Goal: Book appointment/travel/reservation

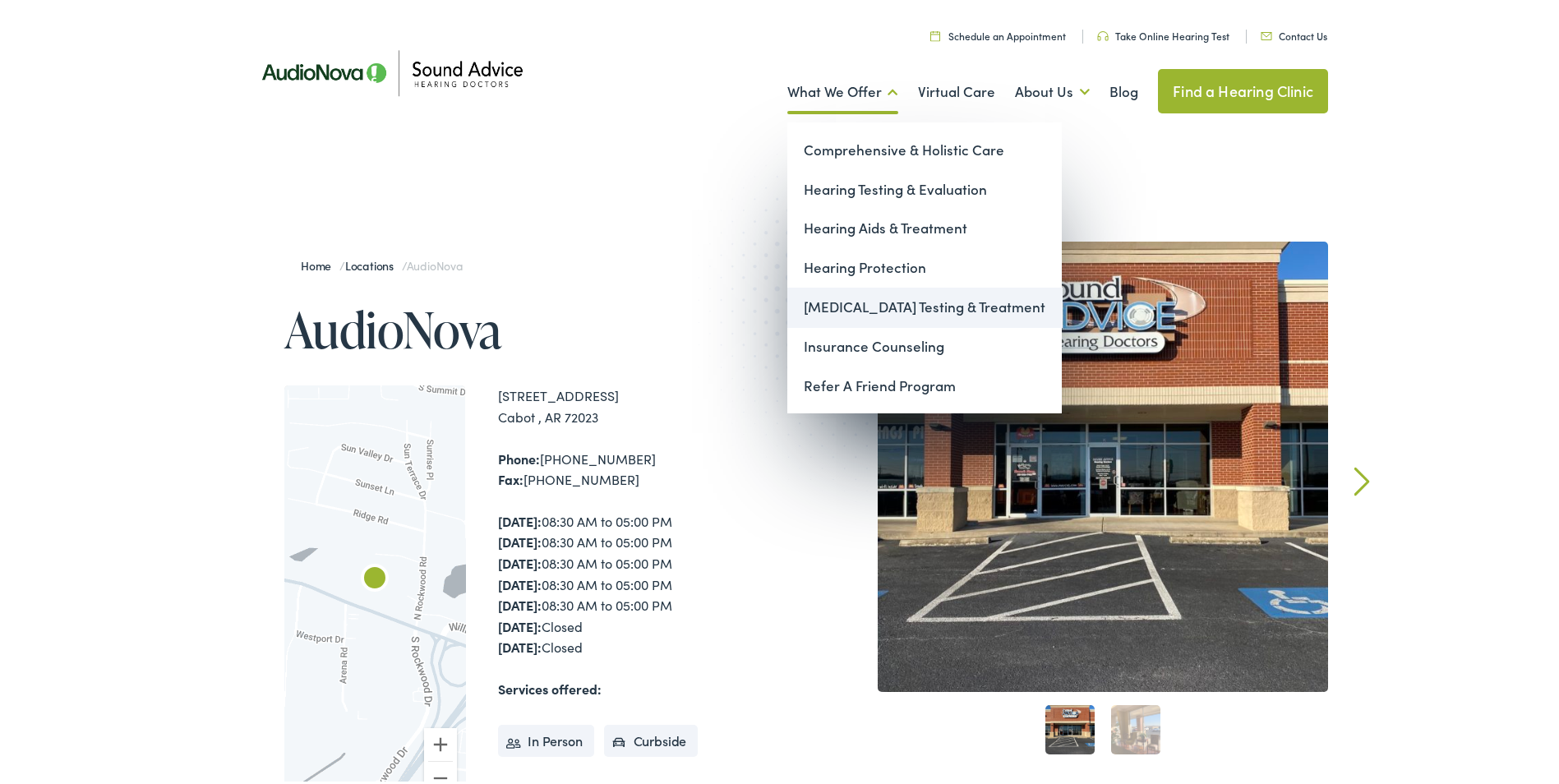
click at [883, 302] on link "[MEDICAL_DATA] Testing & Treatment" at bounding box center [924, 304] width 274 height 40
click at [868, 309] on link "[MEDICAL_DATA] Testing & Treatment" at bounding box center [924, 304] width 274 height 40
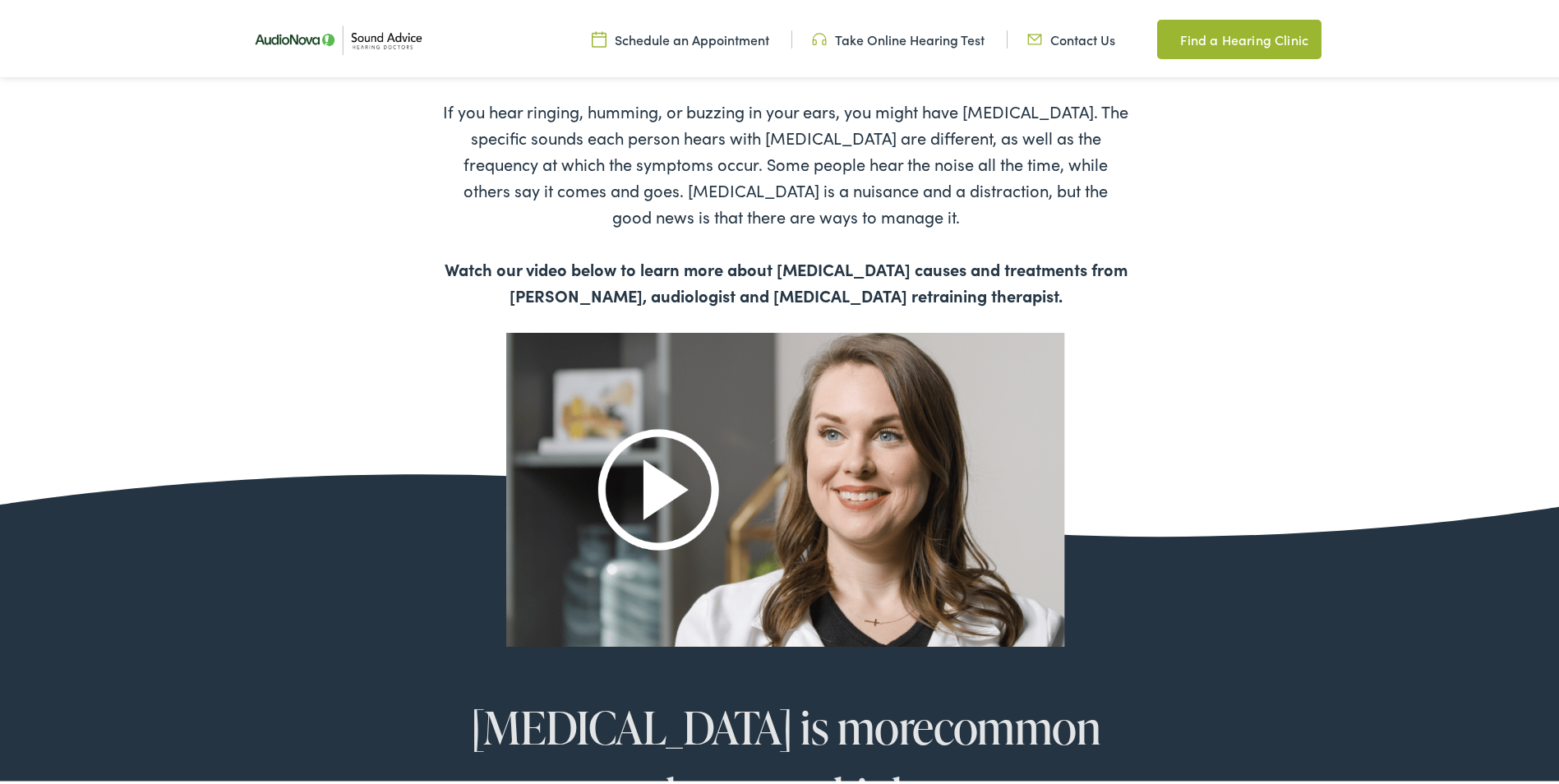
scroll to position [904, 0]
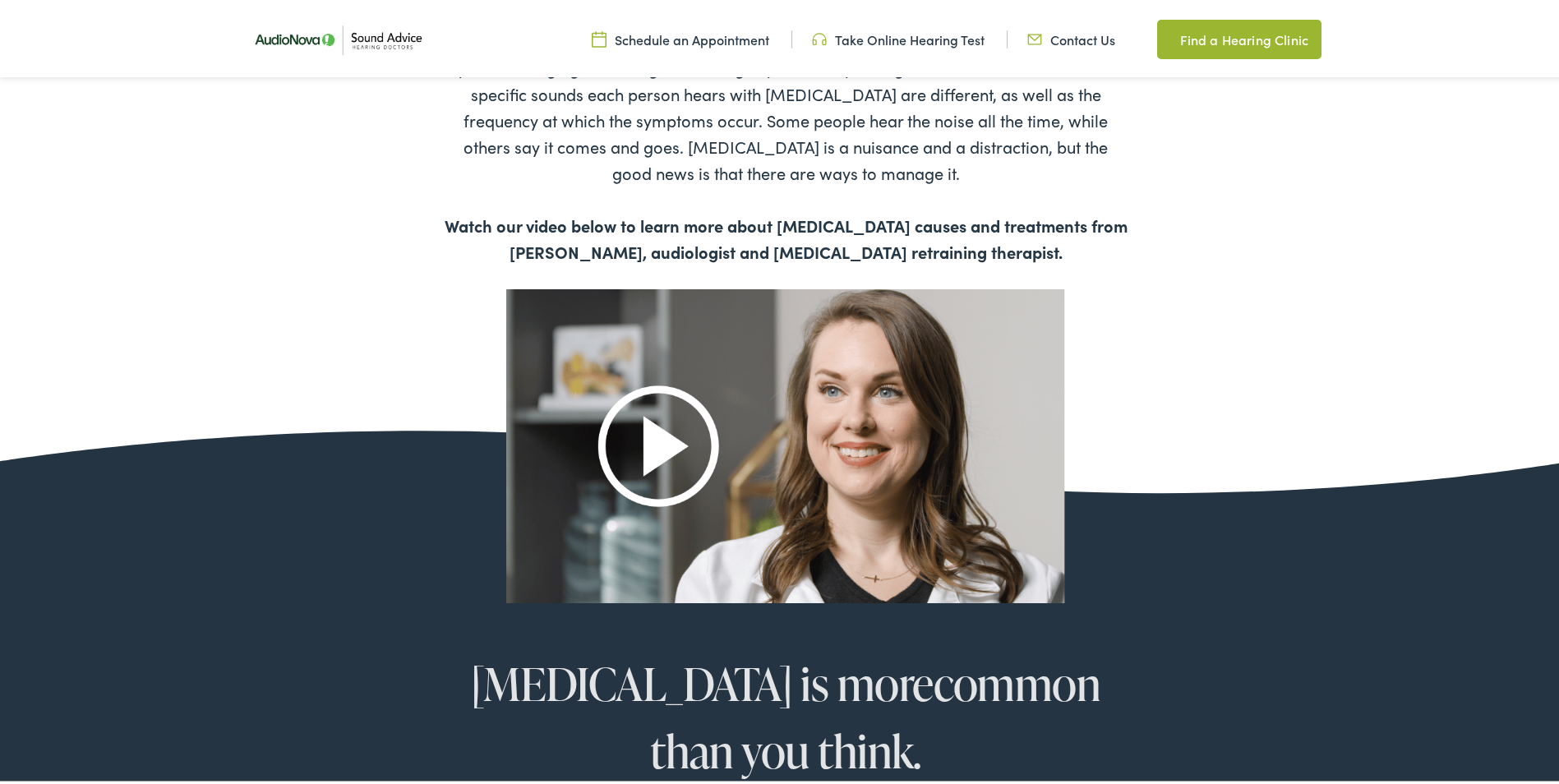
click at [675, 439] on img at bounding box center [785, 443] width 559 height 313
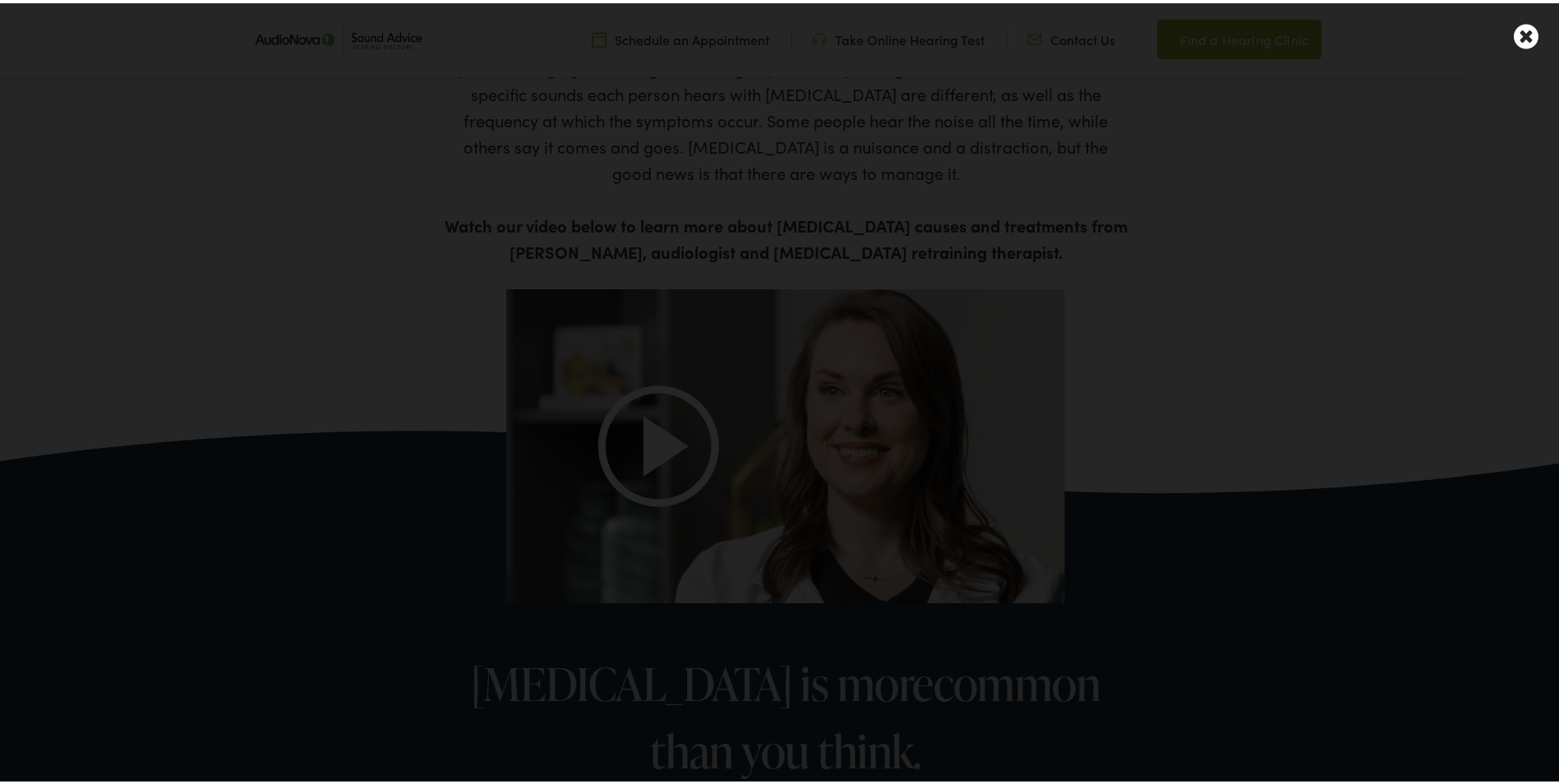
click at [1329, 335] on div at bounding box center [785, 392] width 1571 height 784
click at [1517, 32] on icon at bounding box center [1526, 32] width 25 height 29
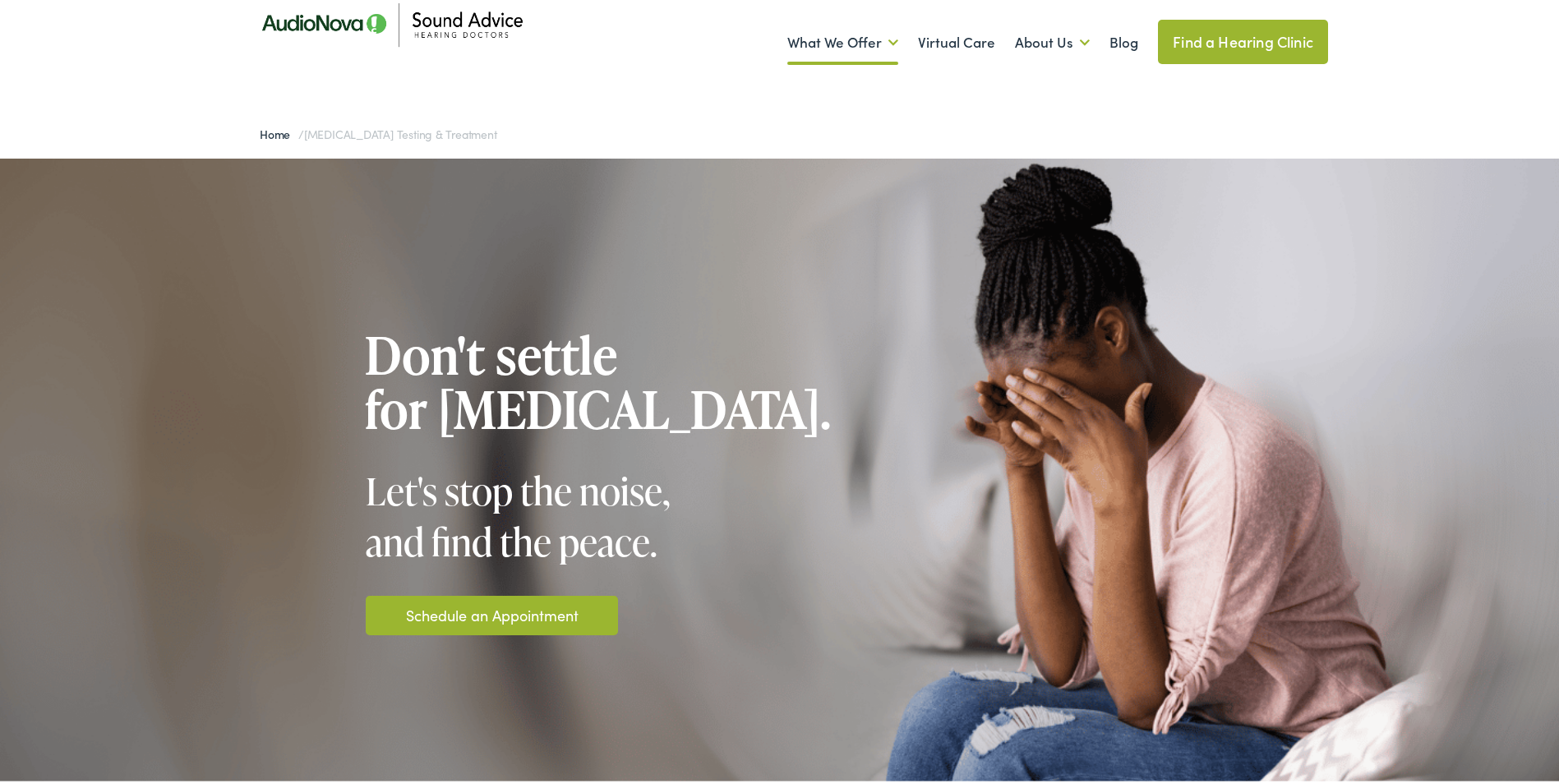
scroll to position [0, 0]
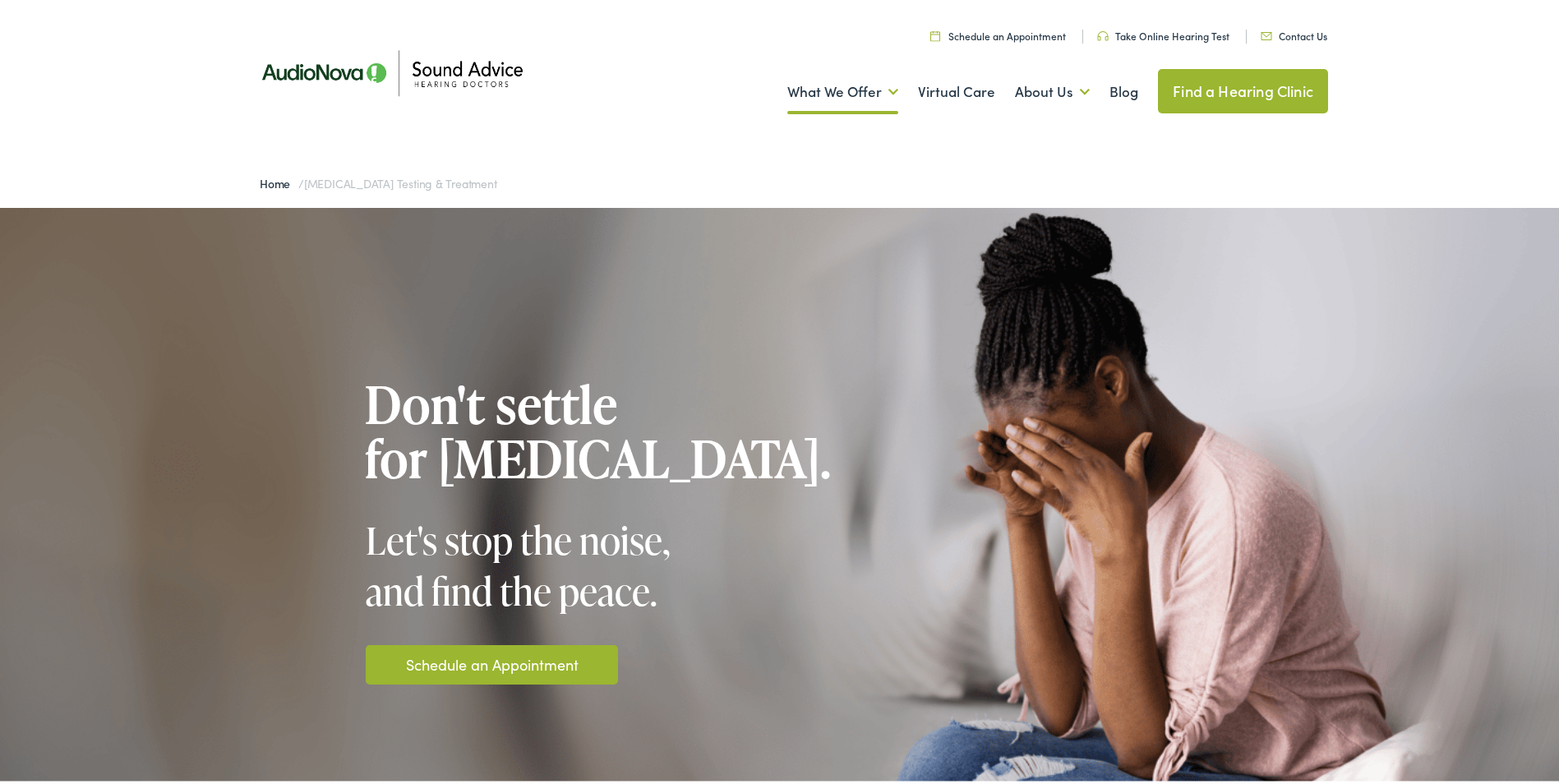
click at [992, 35] on link "Schedule an Appointment" at bounding box center [998, 32] width 135 height 14
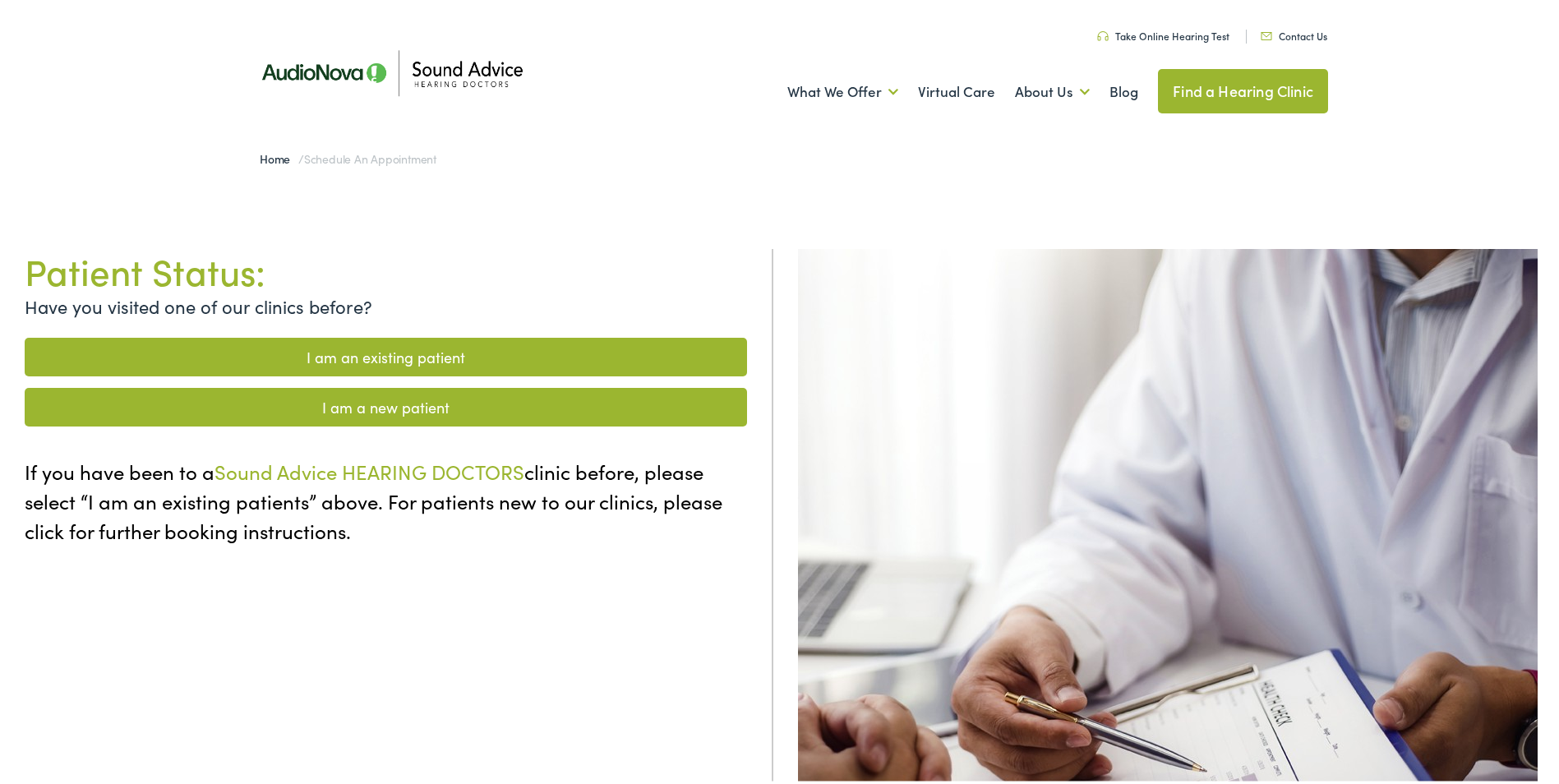
click at [633, 401] on link "I am a new patient" at bounding box center [386, 404] width 722 height 39
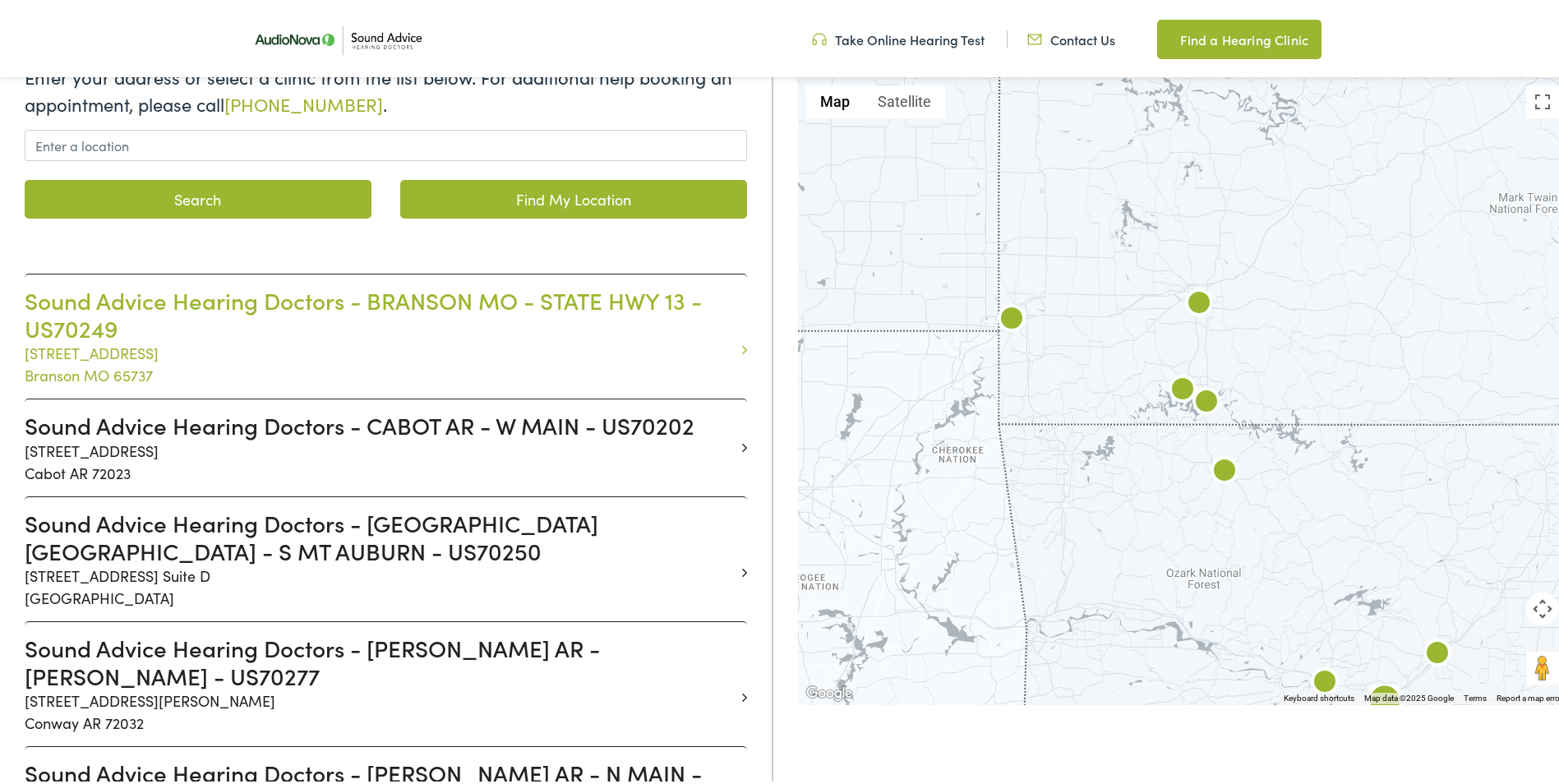
scroll to position [329, 0]
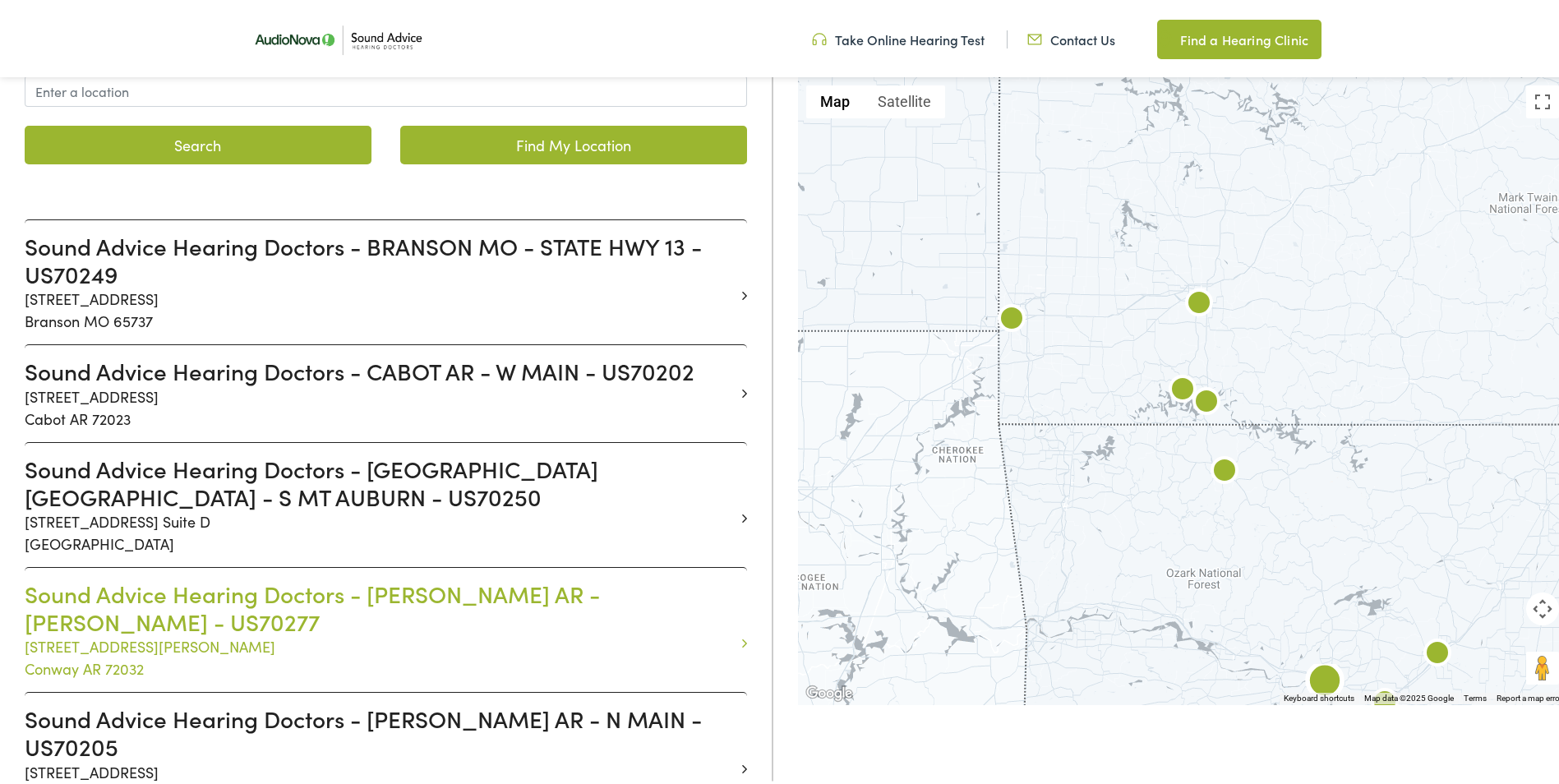
click at [594, 636] on p "1014 Harkrider Suite C Conway AR 72032" at bounding box center [380, 654] width 710 height 44
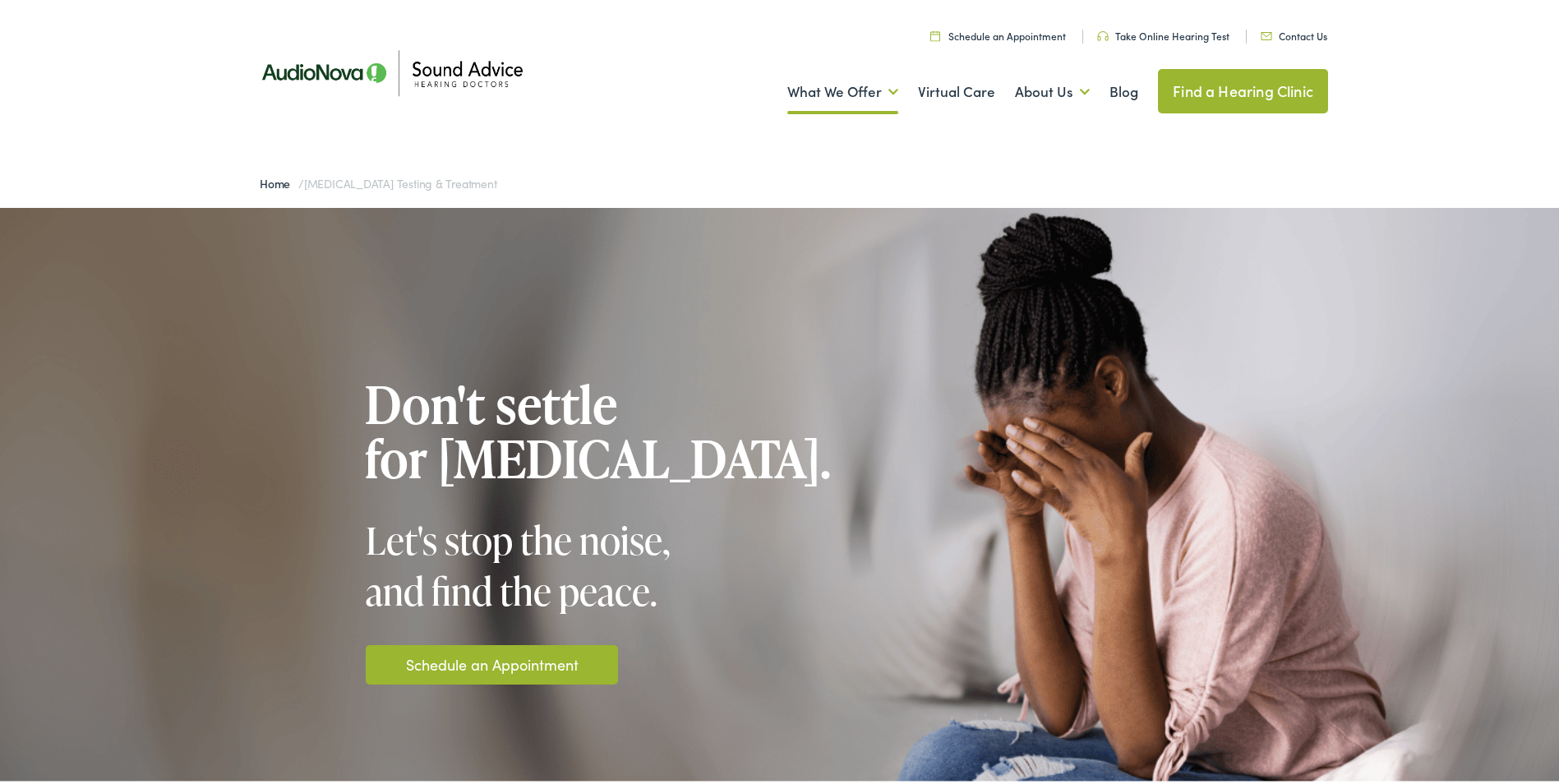
click at [513, 660] on link "Schedule an Appointment" at bounding box center [492, 661] width 172 height 22
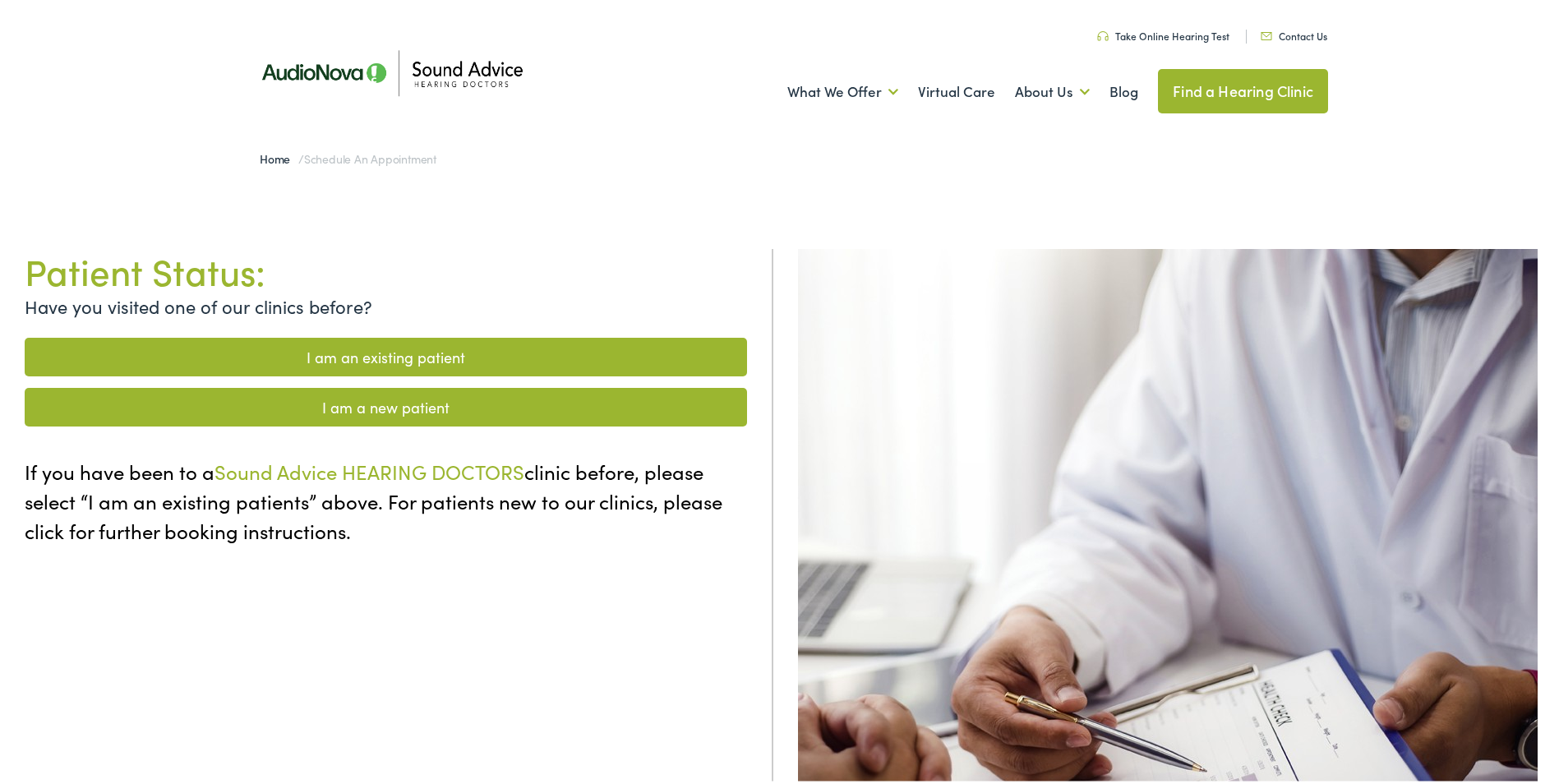
click at [375, 408] on link "I am a new patient" at bounding box center [386, 404] width 722 height 39
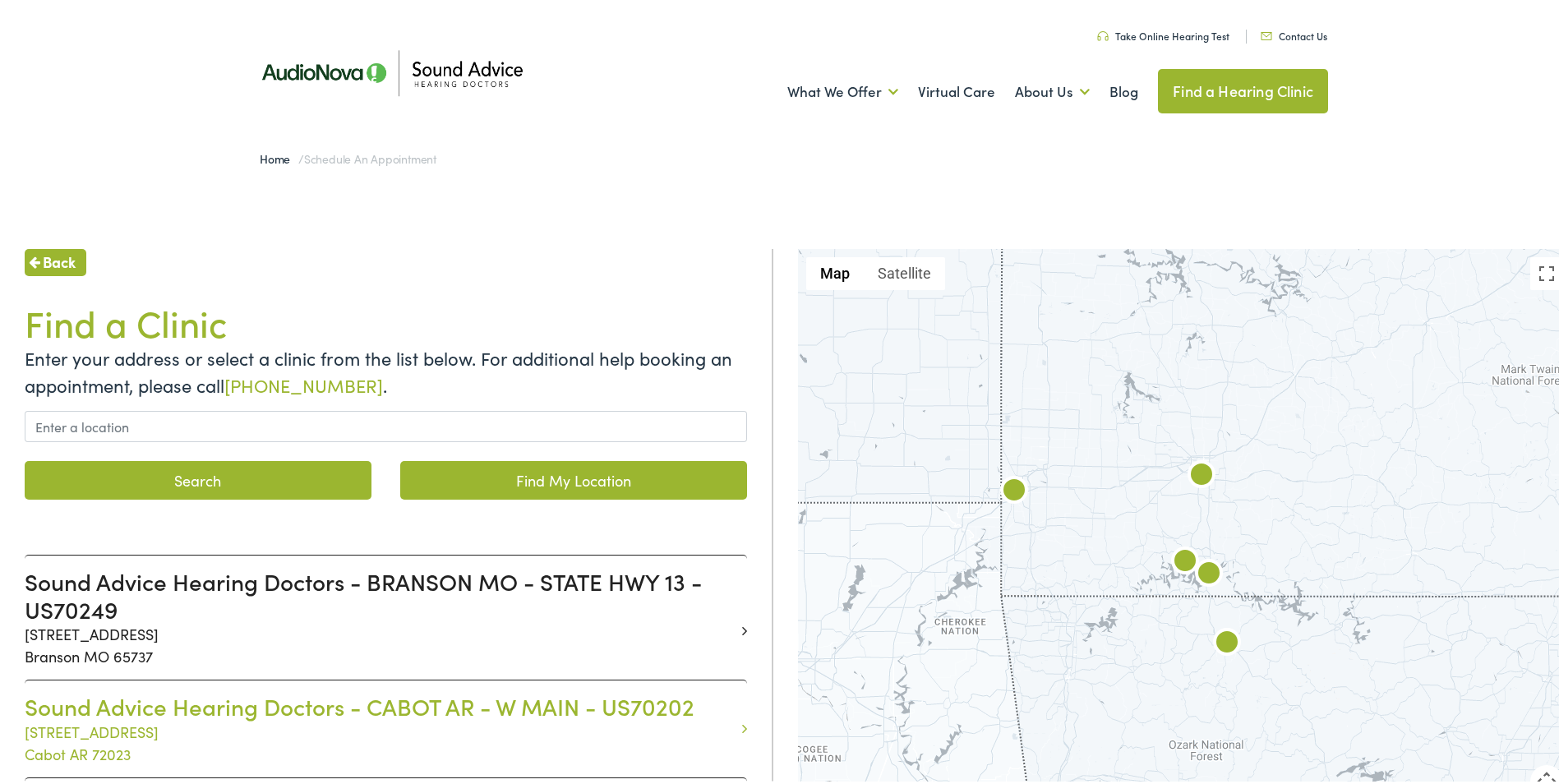
click at [546, 727] on p "2080 W Main St. Suite 2 Cabot AR 72023" at bounding box center [380, 740] width 710 height 44
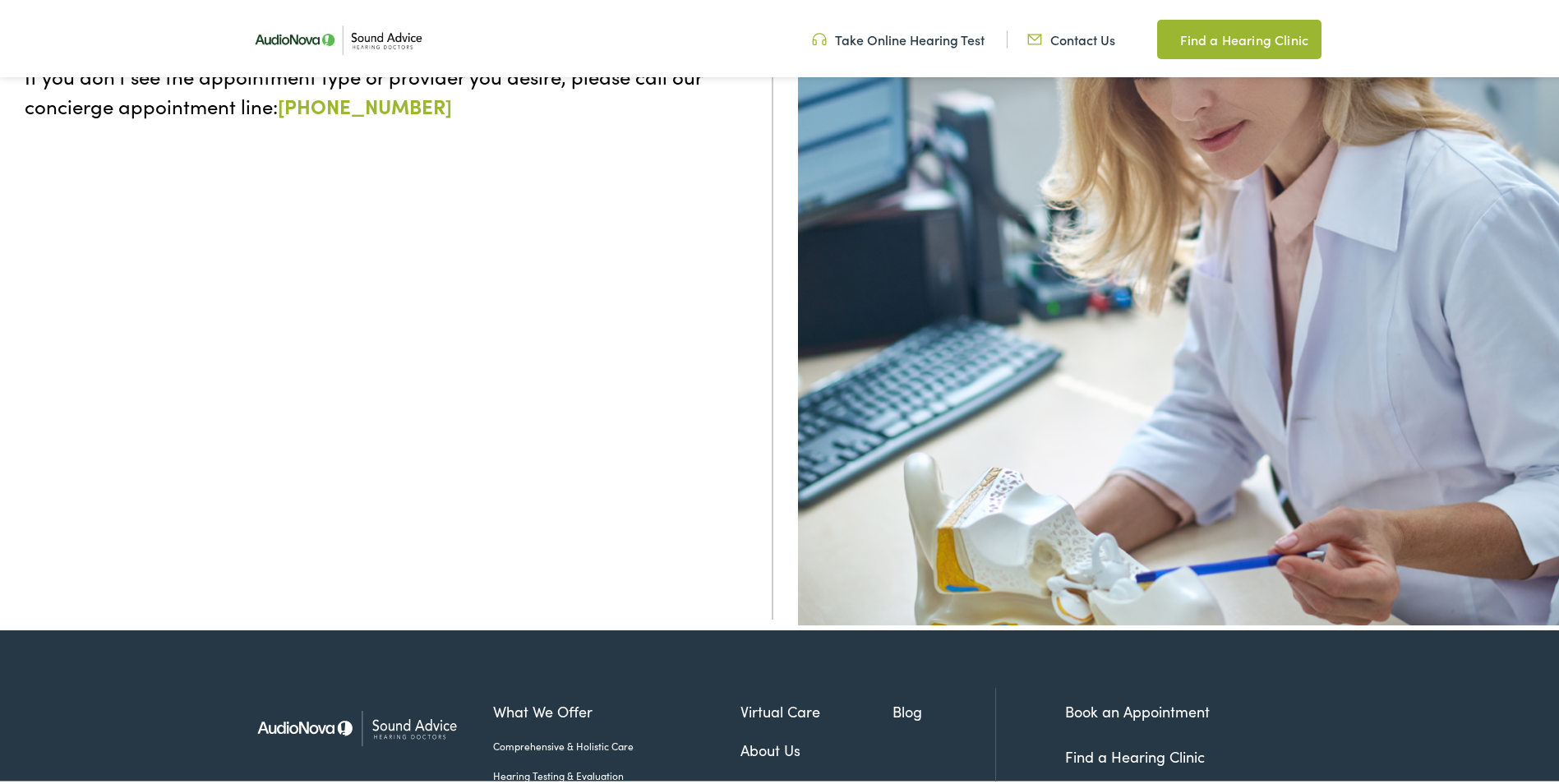
scroll to position [411, 0]
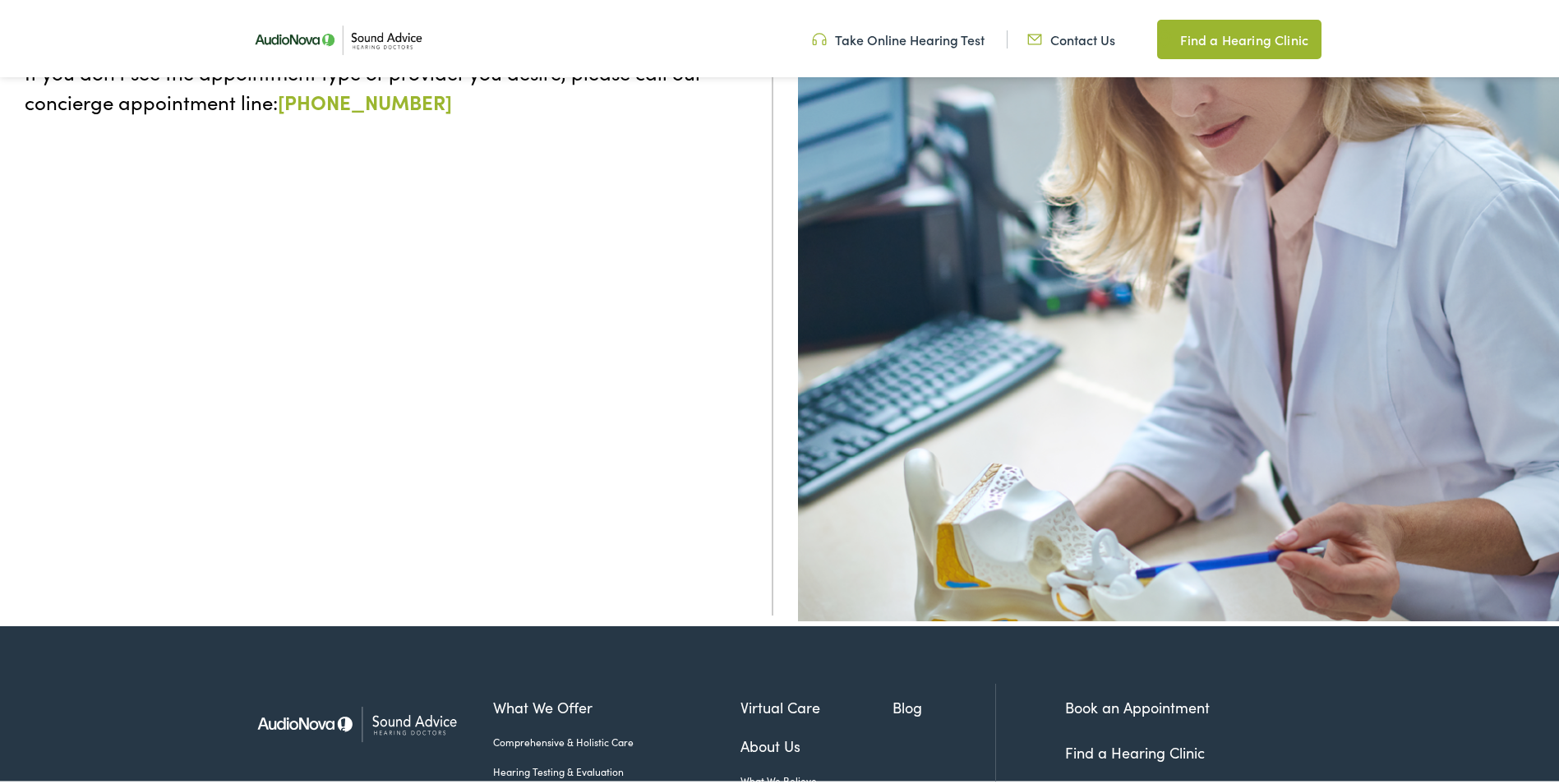
click at [1158, 695] on link "Book an Appointment" at bounding box center [1137, 703] width 145 height 20
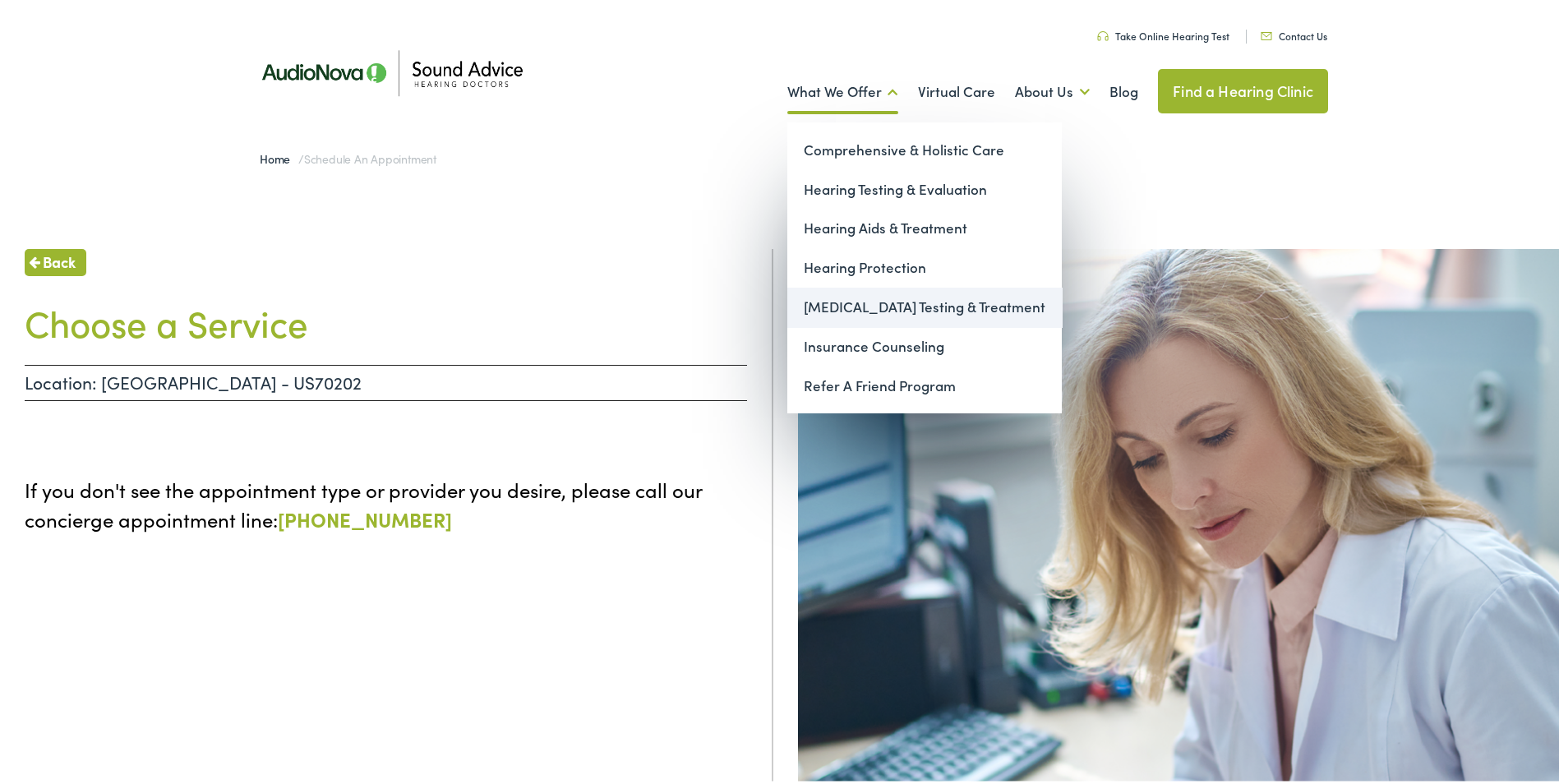
click at [869, 302] on link "[MEDICAL_DATA] Testing & Treatment" at bounding box center [924, 304] width 274 height 40
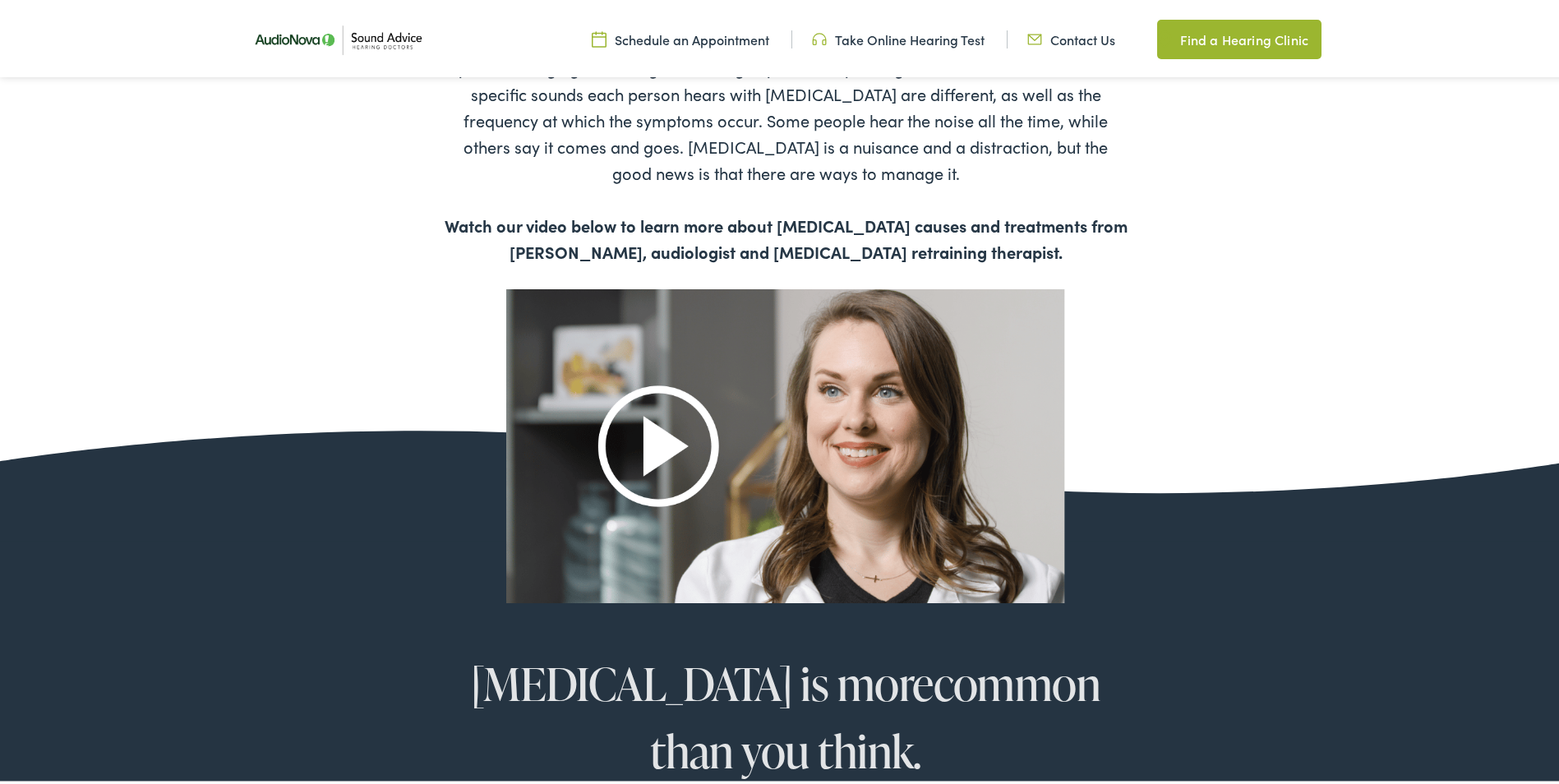
scroll to position [986, 0]
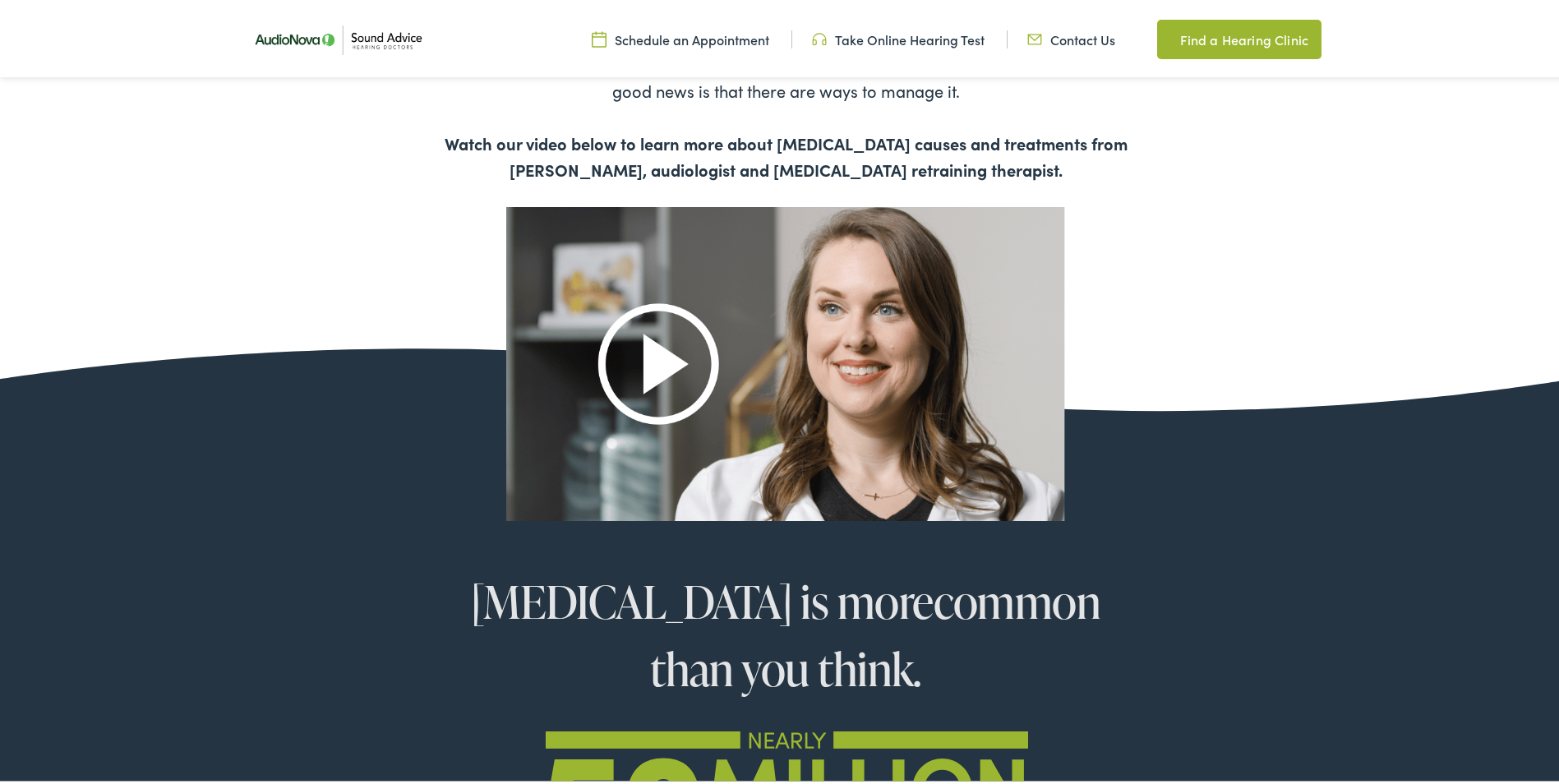
click at [889, 397] on img at bounding box center [785, 360] width 559 height 313
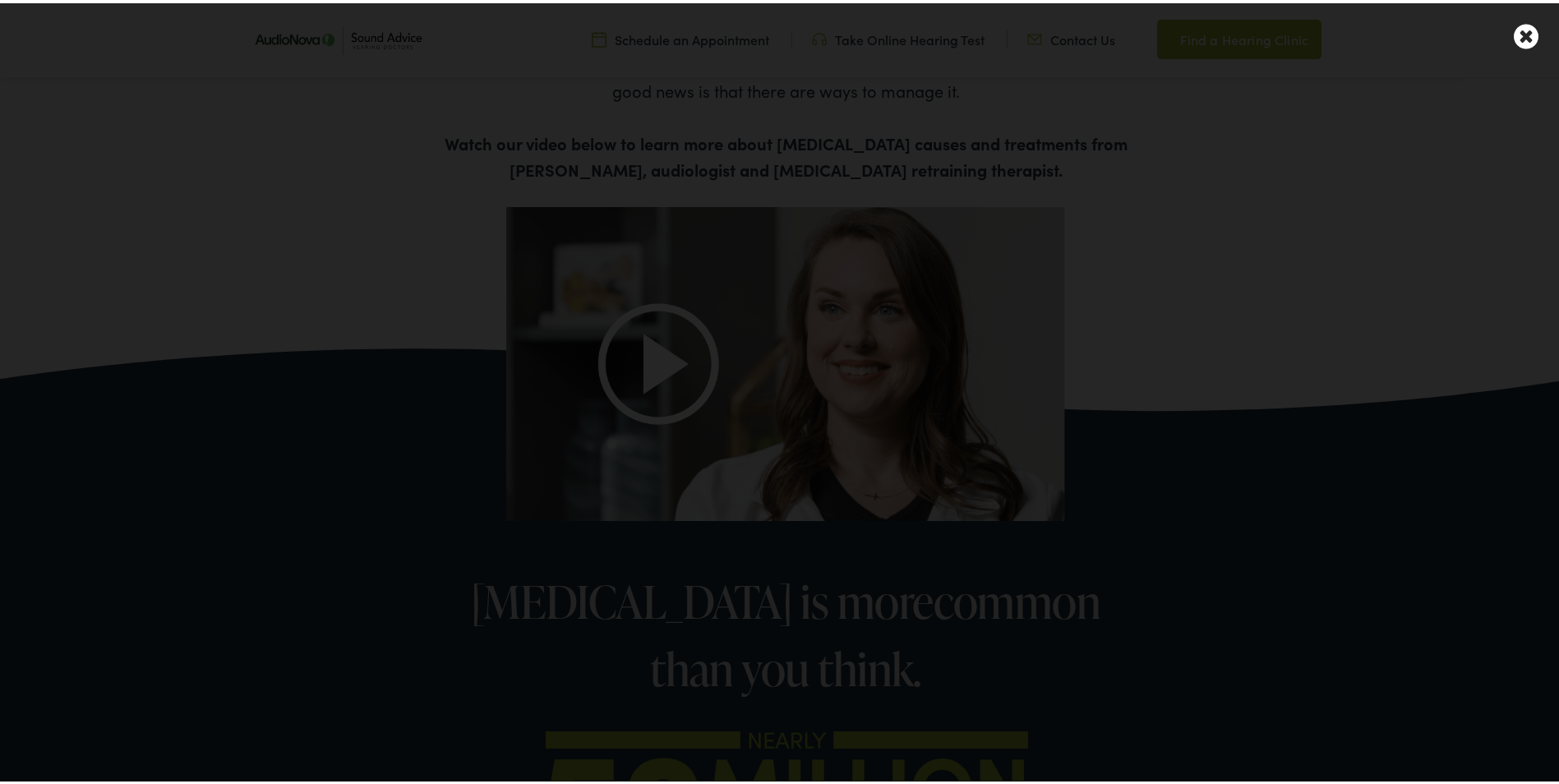
click at [1322, 503] on div at bounding box center [785, 392] width 1571 height 784
click at [1514, 38] on icon at bounding box center [1526, 32] width 25 height 29
